Goal: Find specific page/section: Find specific page/section

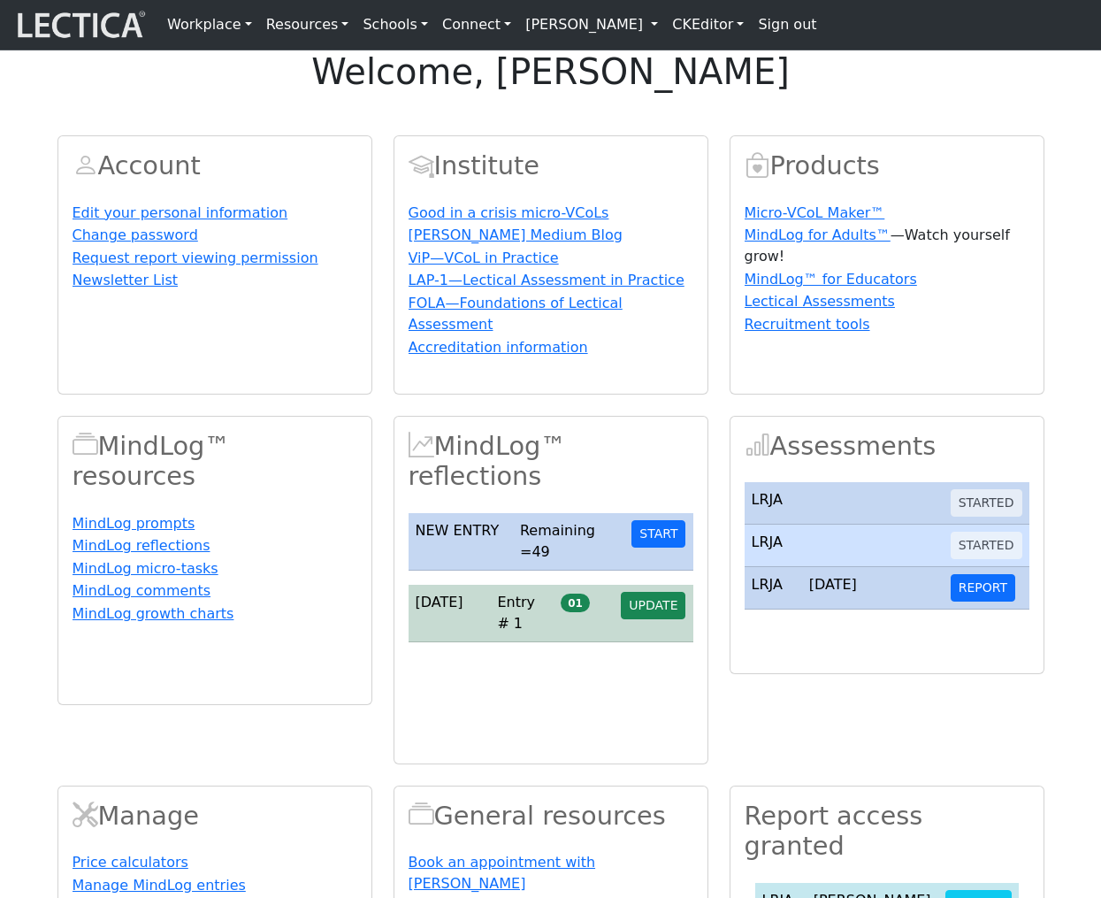
click at [604, 29] on link "[PERSON_NAME]" at bounding box center [591, 24] width 147 height 35
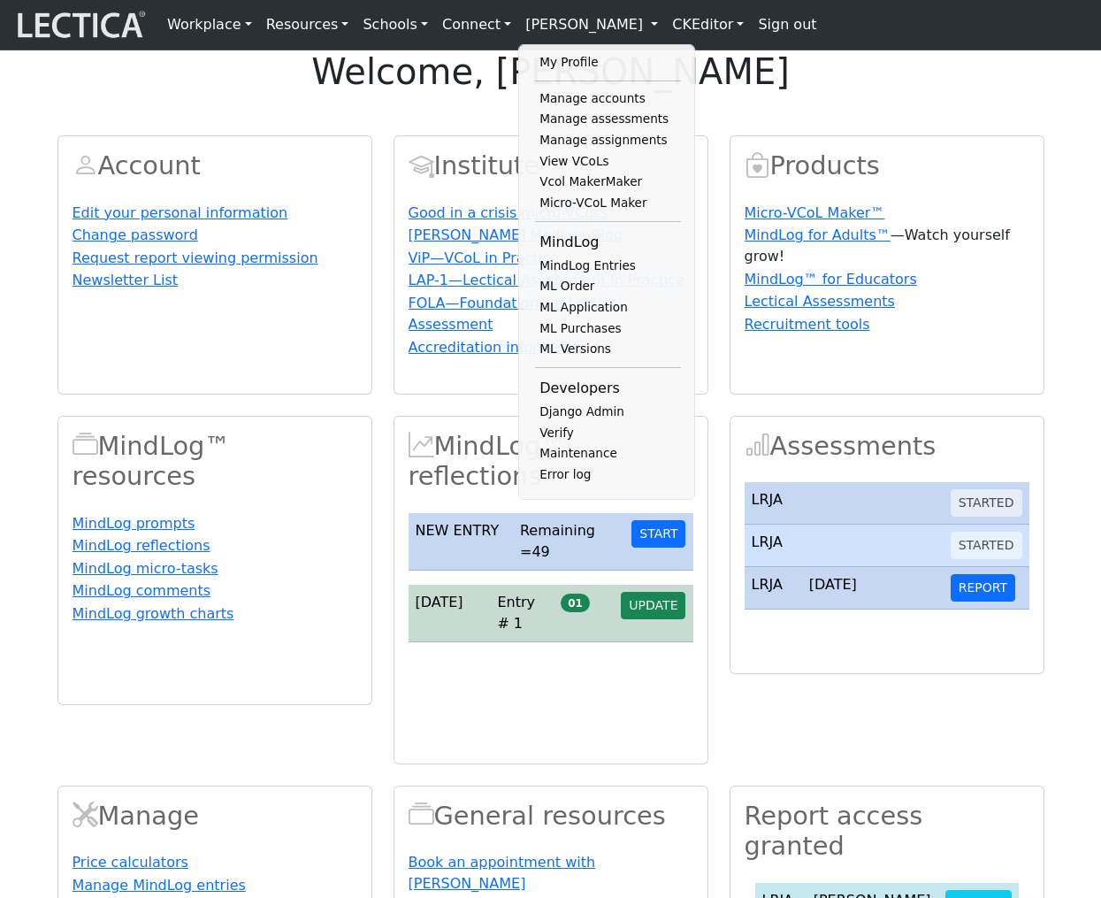
click at [361, 140] on div "welcome, Alessandro Madruga Correia Account Edit your personal information Chan…" at bounding box center [550, 562] width 1101 height 1024
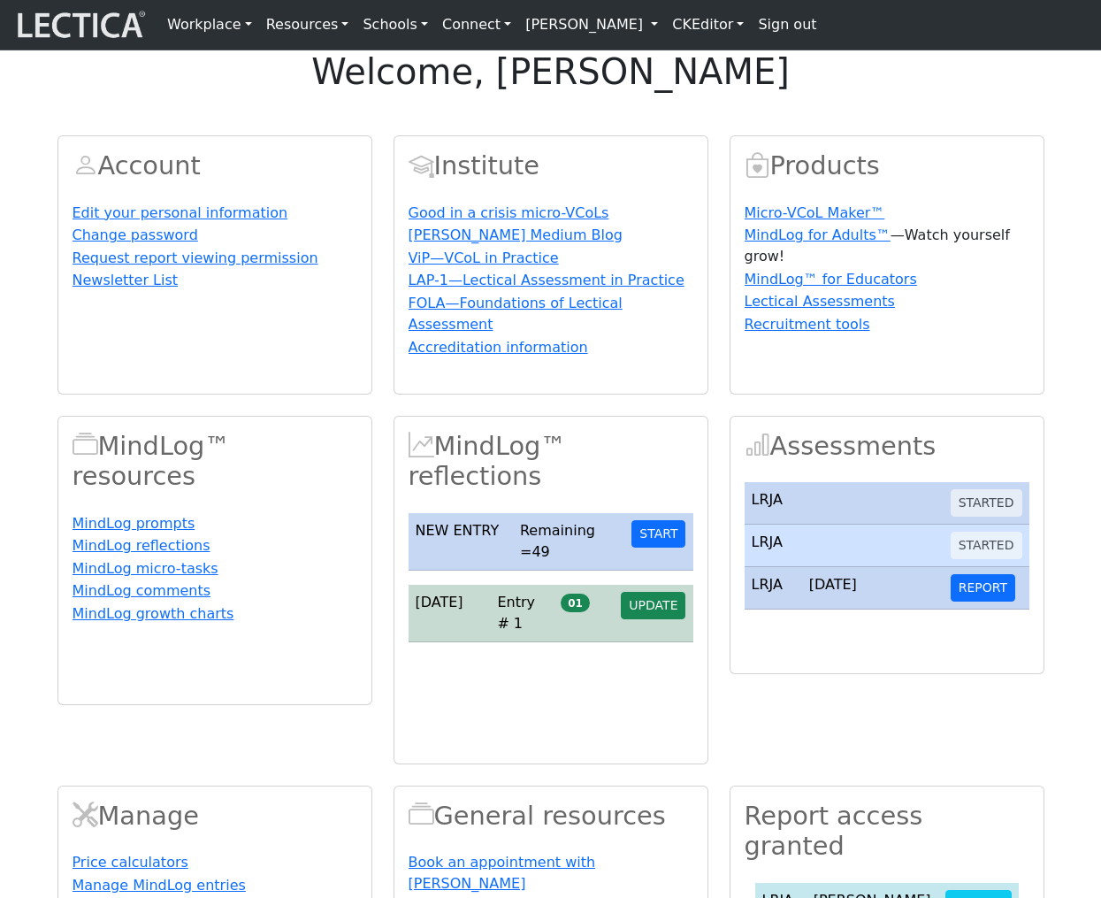
click at [610, 23] on link "[PERSON_NAME]" at bounding box center [591, 24] width 147 height 35
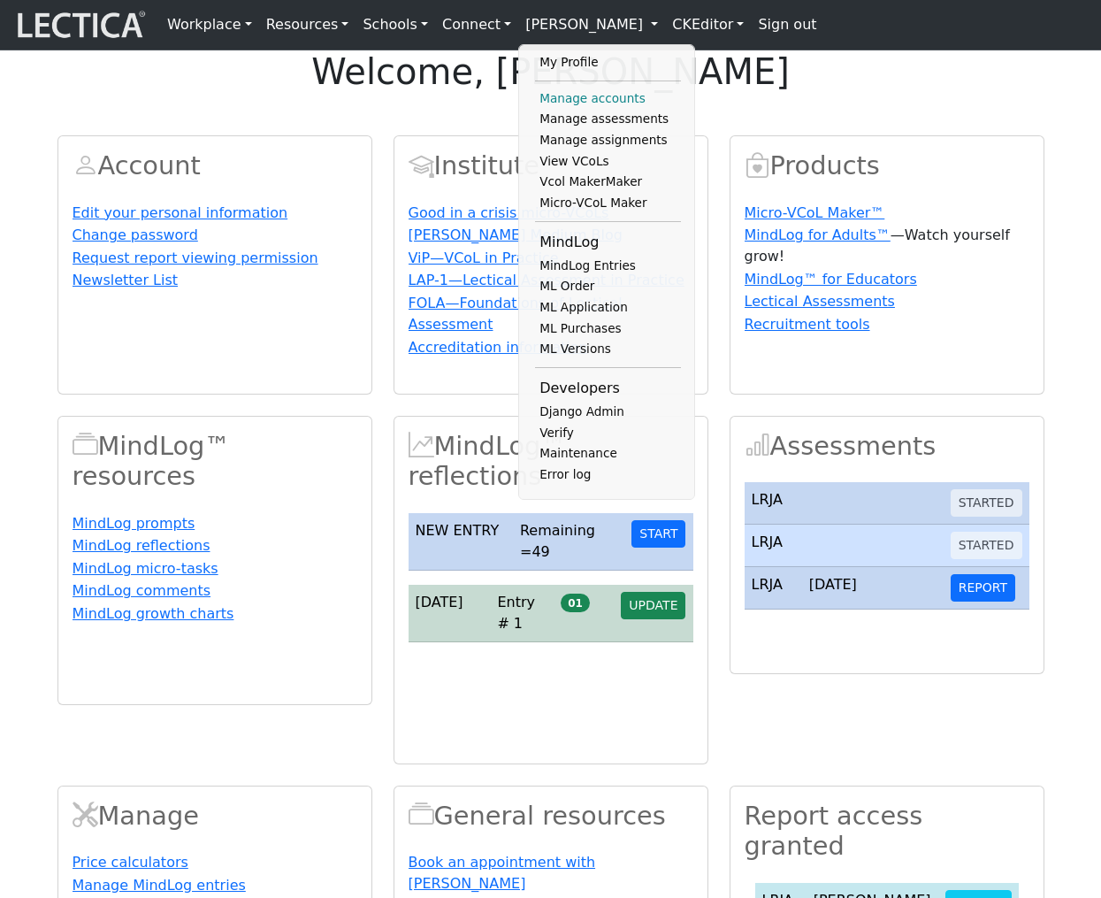
click at [568, 98] on link "Manage accounts" at bounding box center [608, 98] width 146 height 21
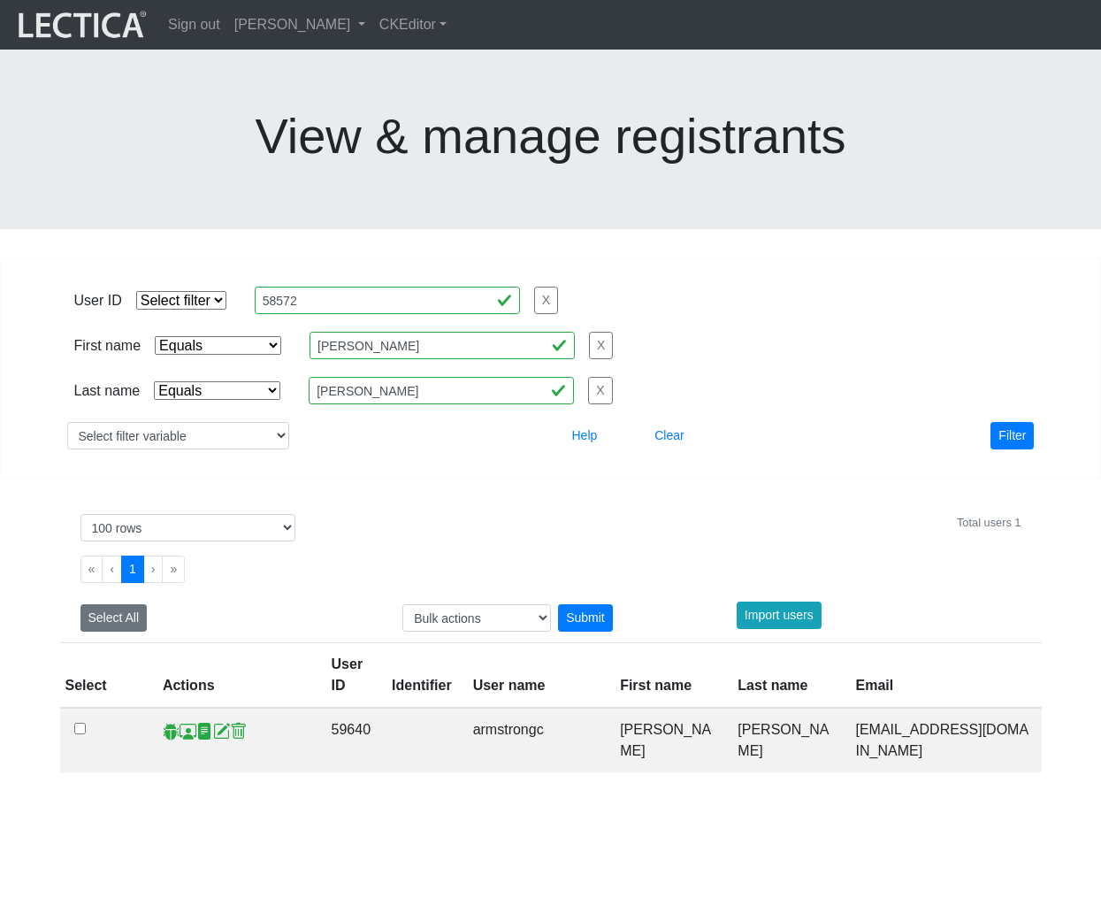
select select "iexact"
select select "100"
click at [406, 332] on input "Charles" at bounding box center [442, 345] width 265 height 27
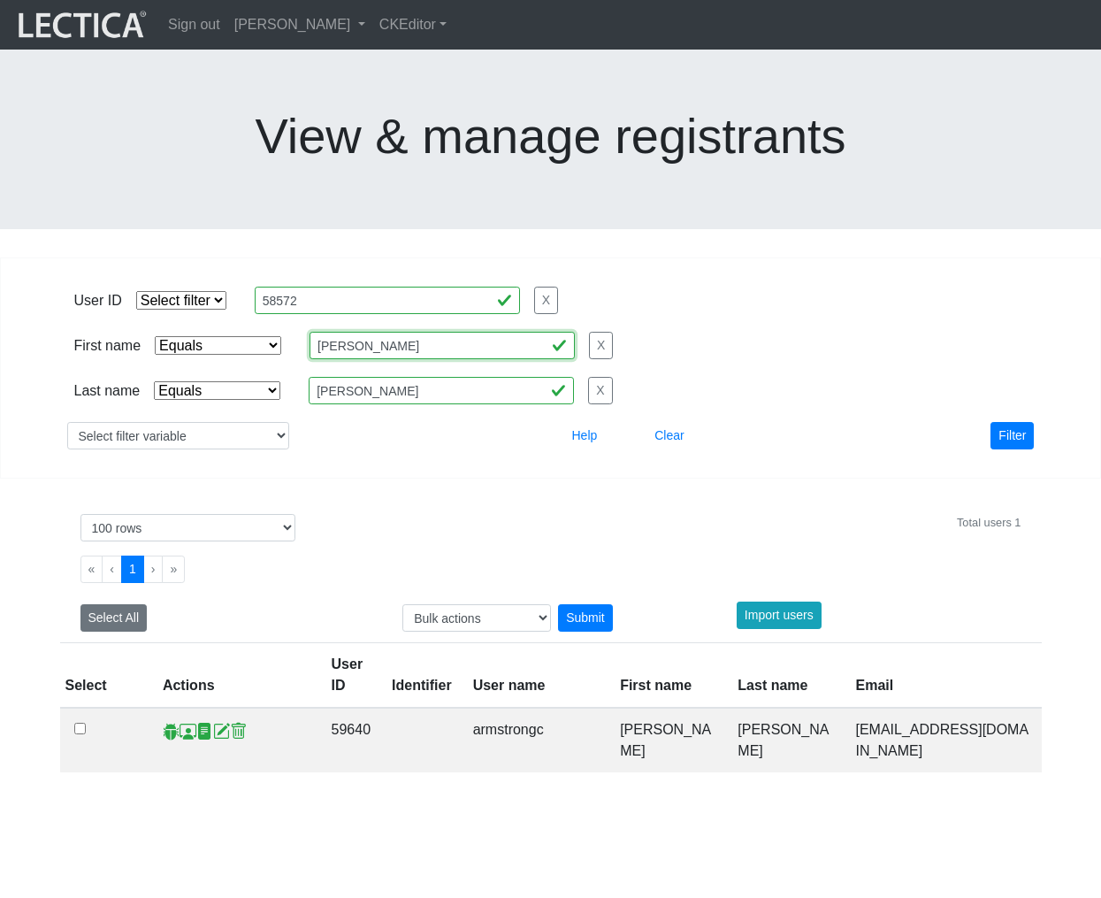
type input "Nicholas"
drag, startPoint x: 375, startPoint y: 268, endPoint x: 417, endPoint y: 333, distance: 77.5
click at [417, 422] on div at bounding box center [426, 435] width 249 height 27
click at [1010, 422] on button "Filter" at bounding box center [1012, 435] width 43 height 27
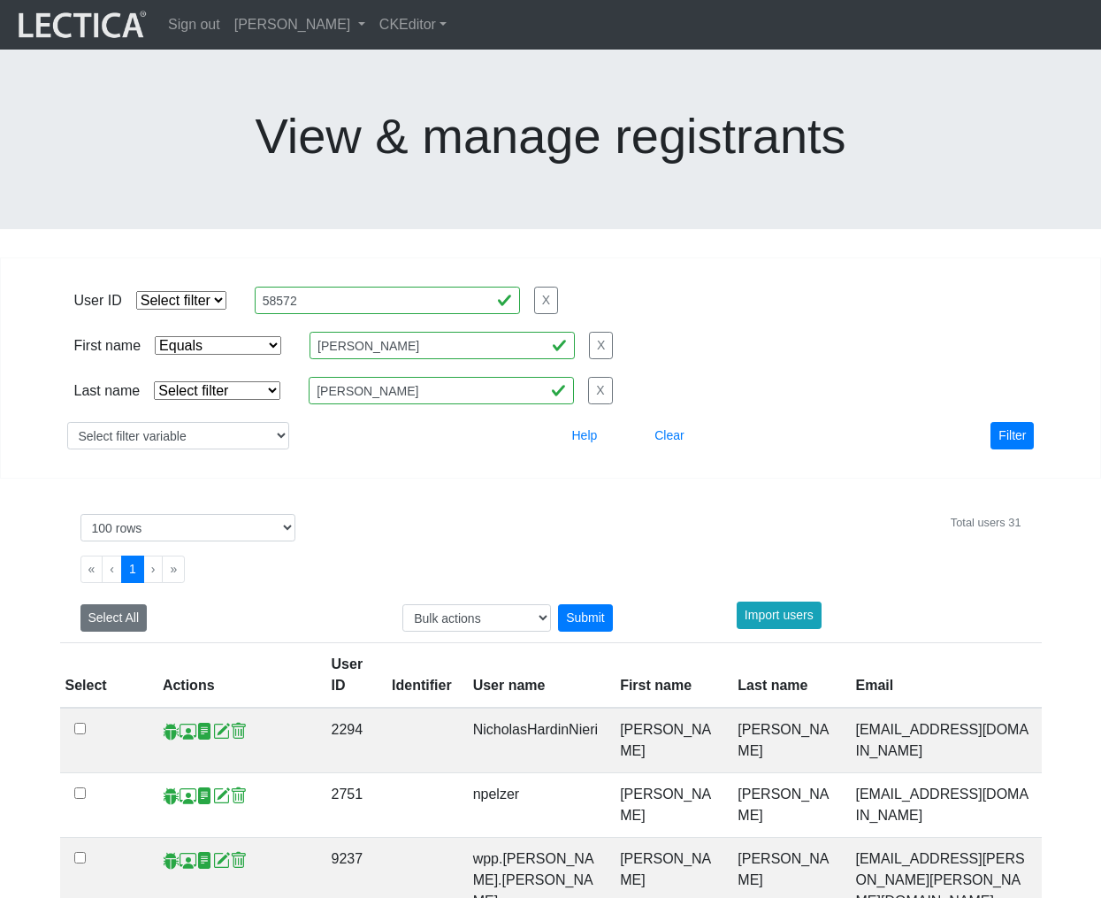
select select "icontains"
click at [417, 377] on input "[PERSON_NAME]" at bounding box center [441, 390] width 265 height 27
type input "mai"
click at [1013, 422] on button "Filter" at bounding box center [1012, 435] width 43 height 27
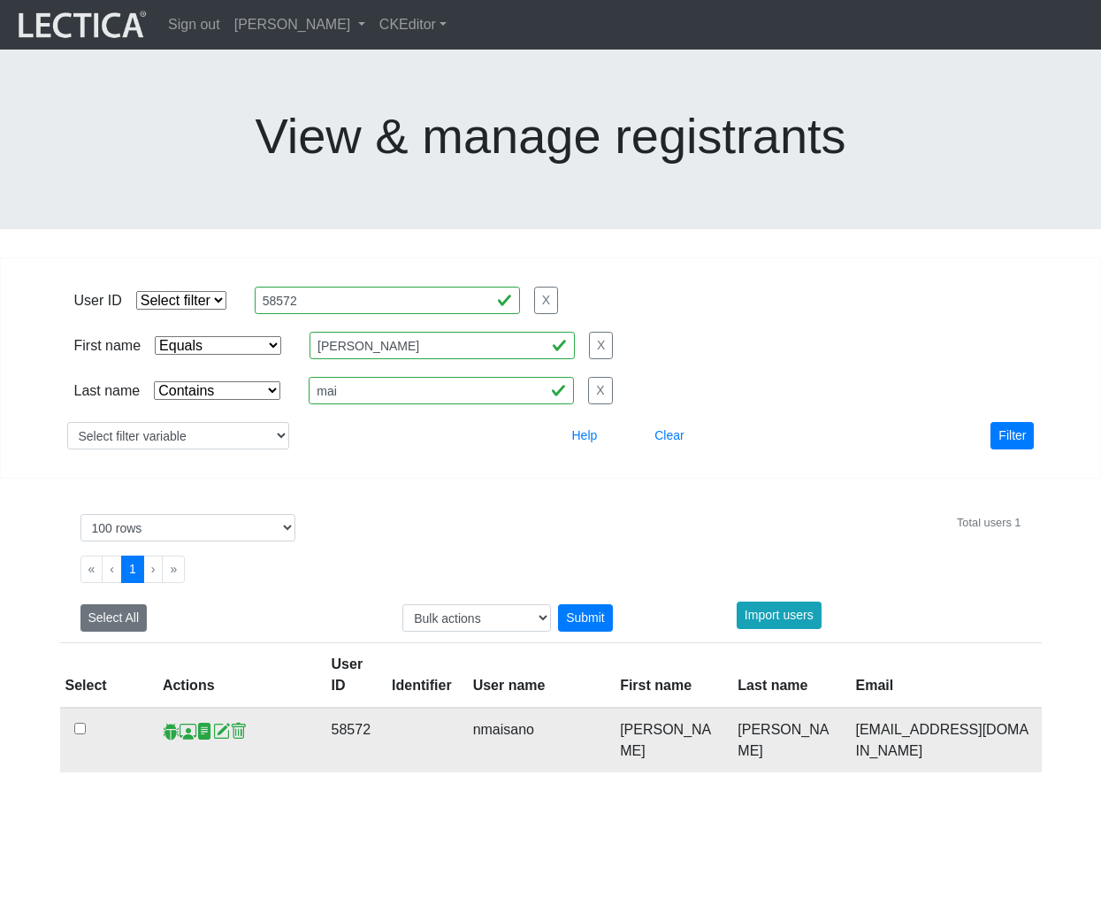
click at [361, 708] on td "58572" at bounding box center [351, 740] width 61 height 65
copy td "58572"
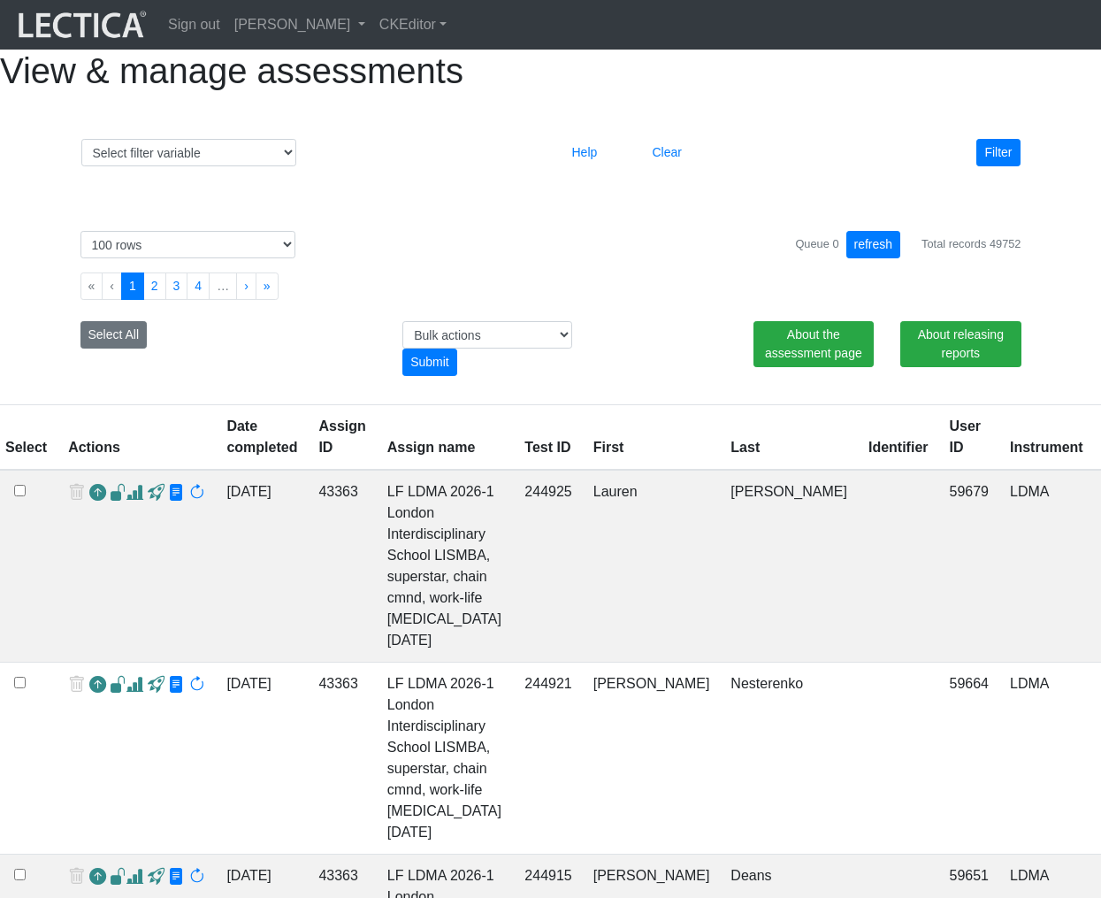
select select "100"
select select "id"
select select
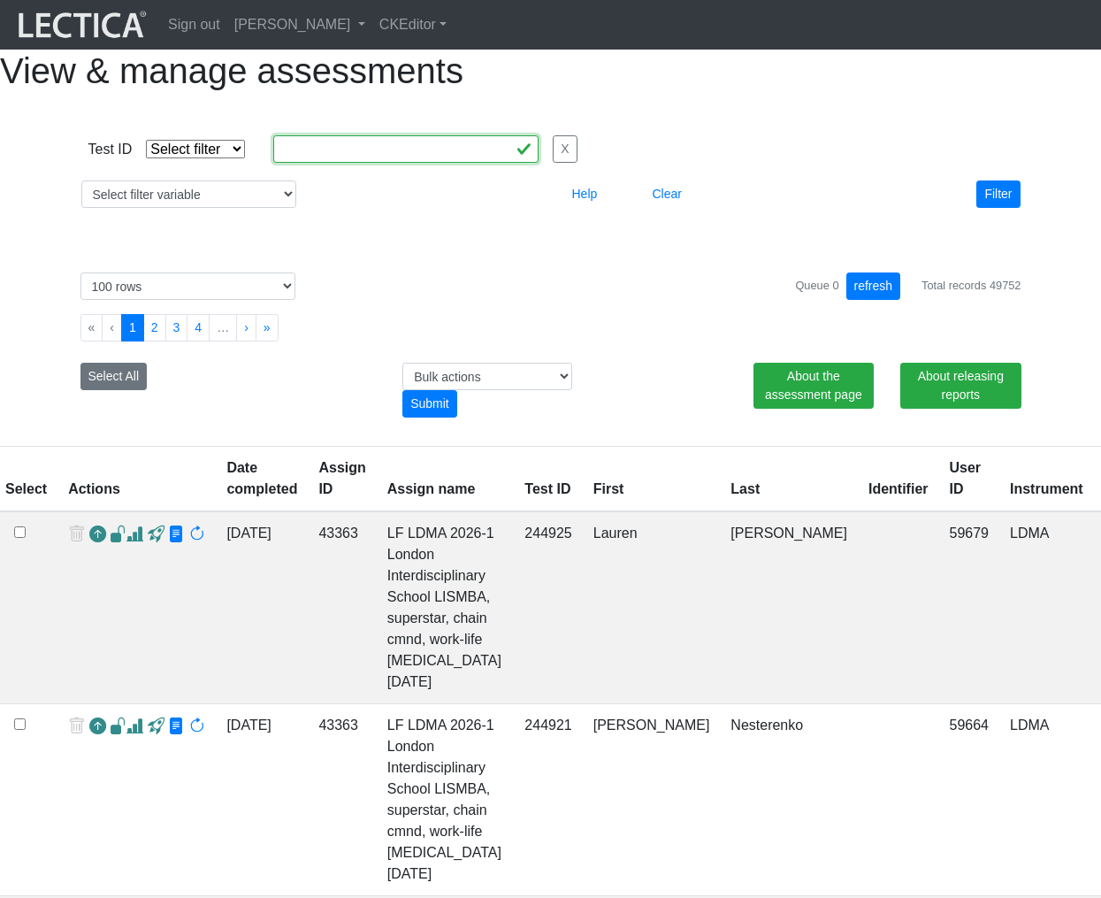
click at [319, 163] on input "text" at bounding box center [405, 148] width 265 height 27
paste input "244743"
type input "244743"
select select "equal"
click at [1000, 208] on button "Filter" at bounding box center [997, 193] width 43 height 27
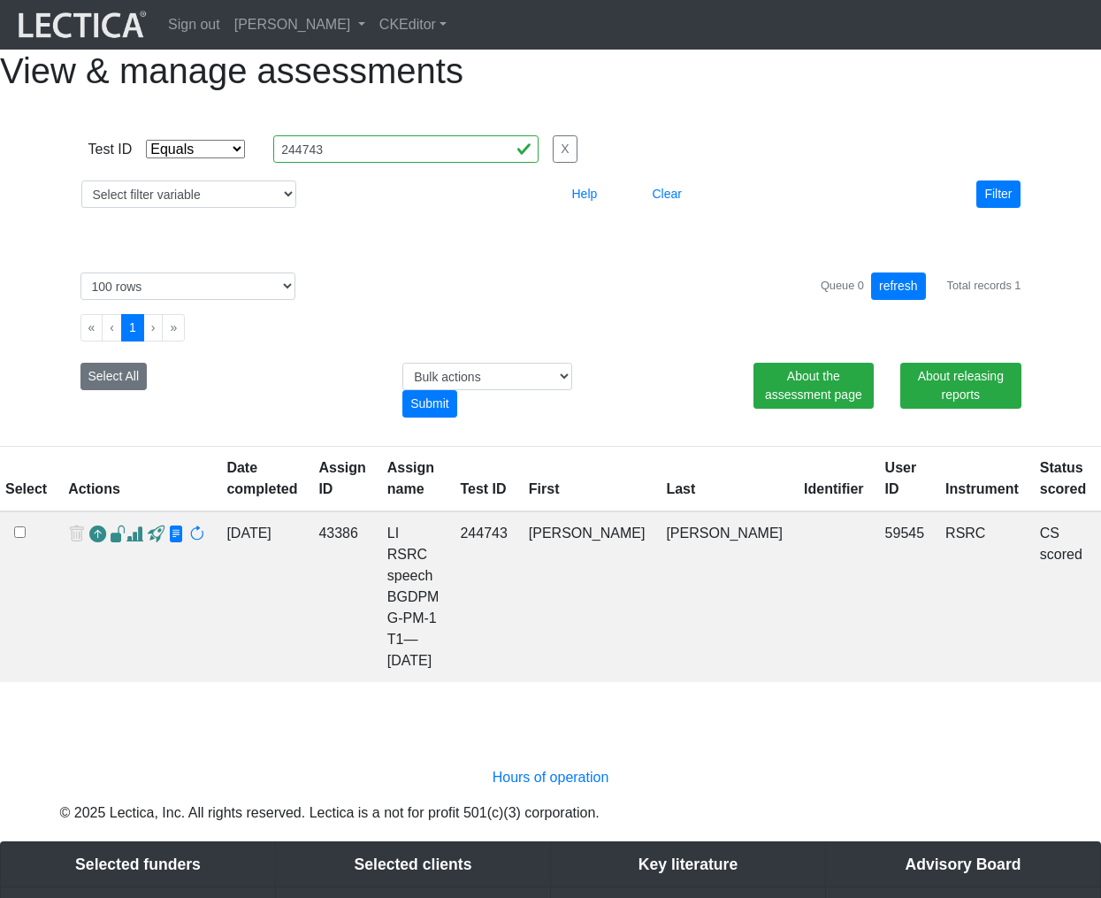
click at [129, 544] on span at bounding box center [134, 534] width 17 height 19
